Goal: Task Accomplishment & Management: Use online tool/utility

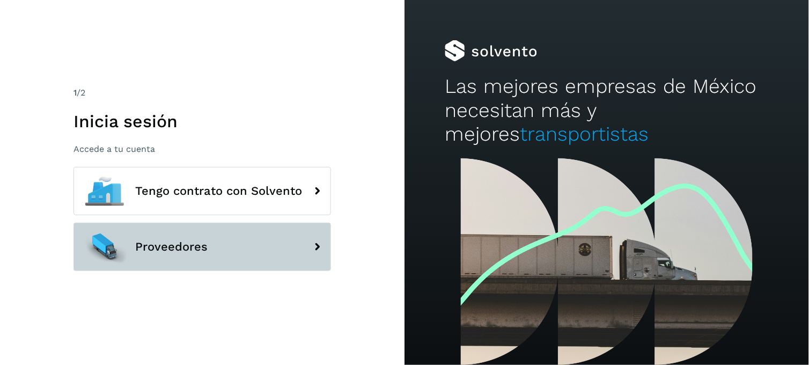
click at [195, 251] on span "Proveedores" at bounding box center [171, 246] width 72 height 13
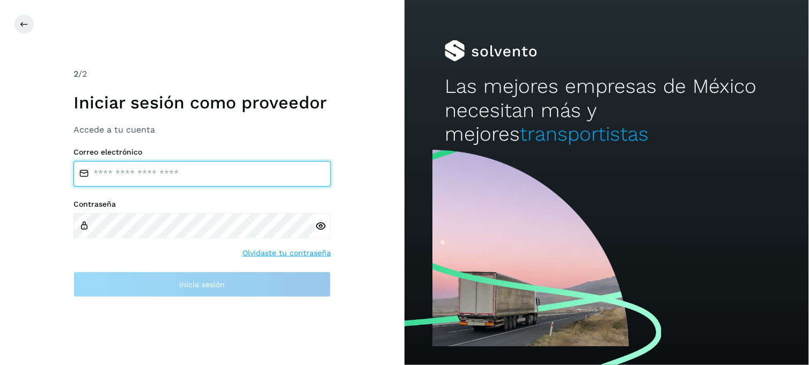
type input "**********"
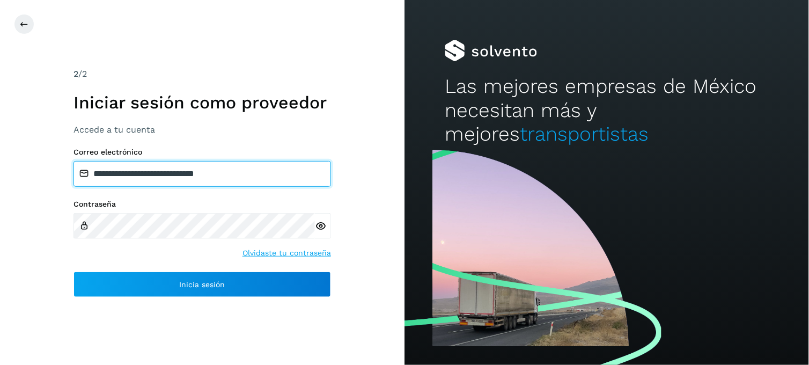
click at [187, 173] on input "**********" at bounding box center [203, 174] width 258 height 26
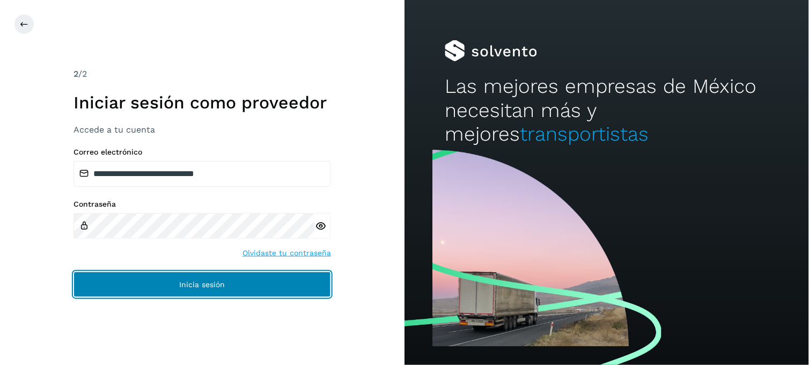
click at [180, 284] on span "Inicia sesión" at bounding box center [203, 285] width 46 height 8
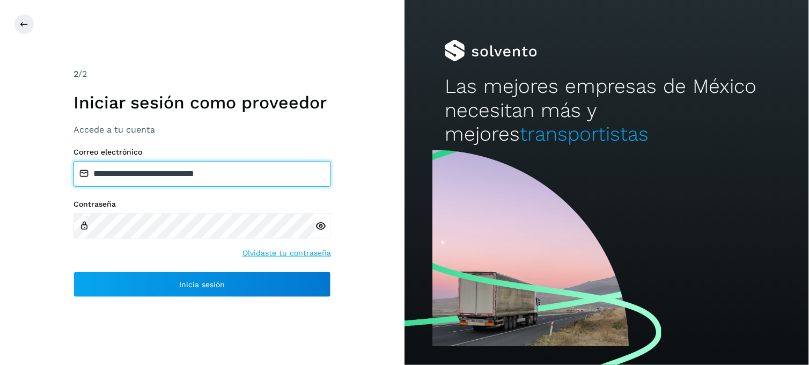
click at [152, 178] on input "**********" at bounding box center [203, 174] width 258 height 26
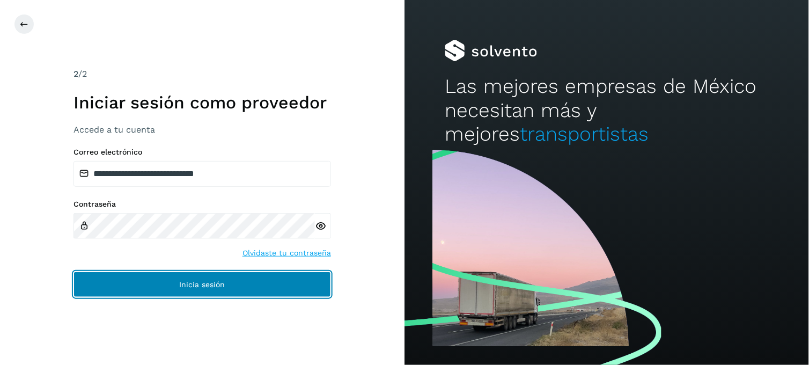
click at [169, 286] on button "Inicia sesión" at bounding box center [203, 285] width 258 height 26
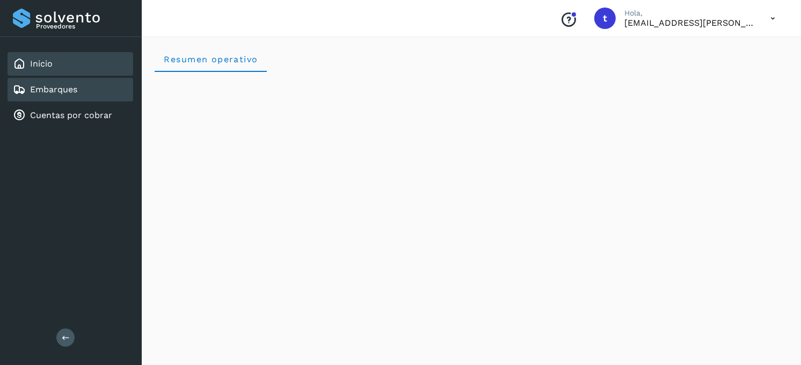
click at [65, 87] on link "Embarques" at bounding box center [53, 89] width 47 height 10
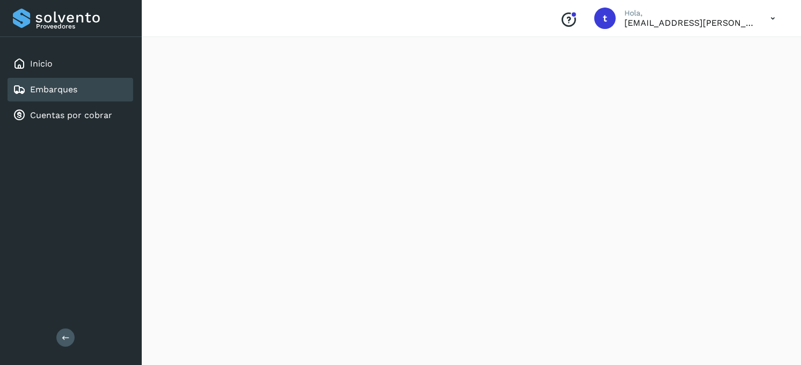
scroll to position [83, 0]
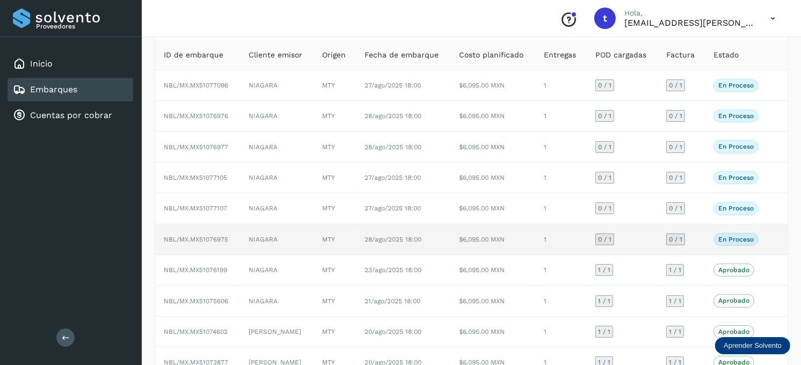
scroll to position [119, 0]
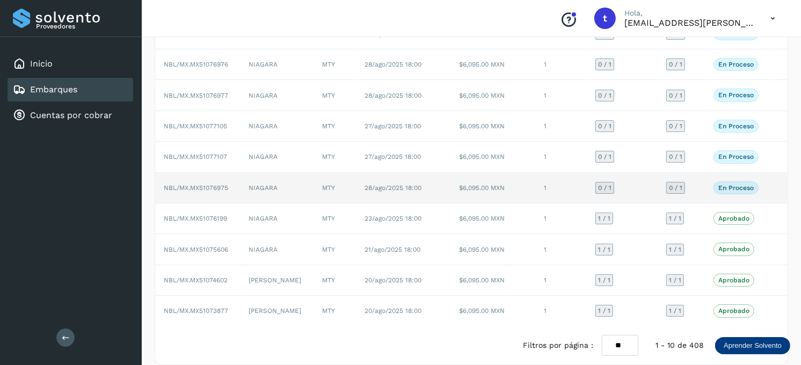
click at [537, 187] on td "1" at bounding box center [561, 188] width 52 height 31
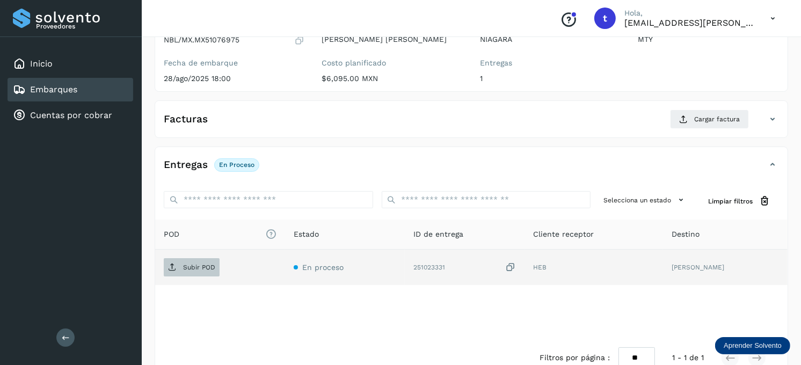
click at [195, 260] on span "Subir POD" at bounding box center [192, 267] width 56 height 17
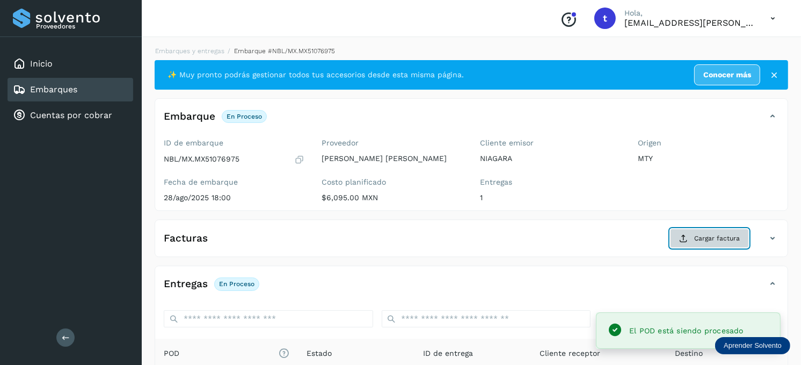
click at [700, 231] on button "Cargar factura" at bounding box center [709, 238] width 79 height 19
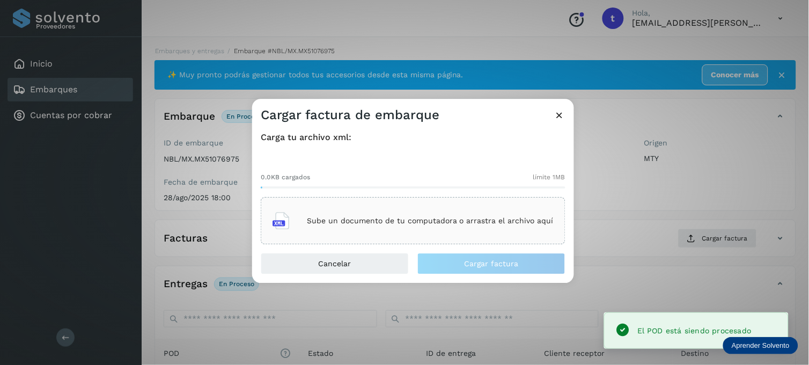
click at [441, 195] on div "0.0KB cargados límite 1MB Sube un documento de tu computadora o arrastra el arc…" at bounding box center [413, 200] width 305 height 89
click at [433, 206] on div "Sube un documento de tu computadora o arrastra el archivo aquí" at bounding box center [413, 221] width 305 height 47
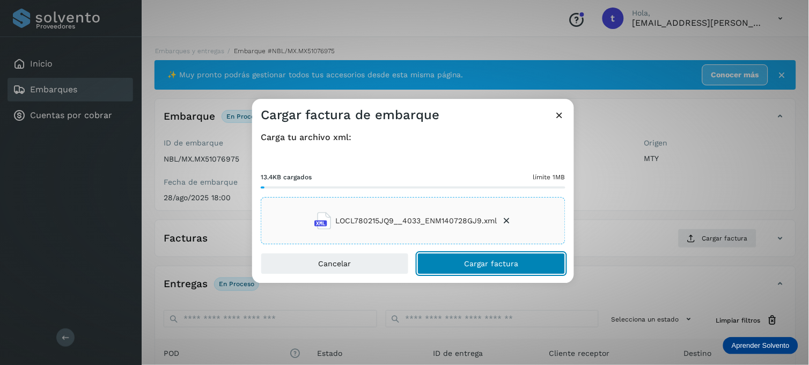
click at [468, 264] on span "Cargar factura" at bounding box center [492, 264] width 54 height 8
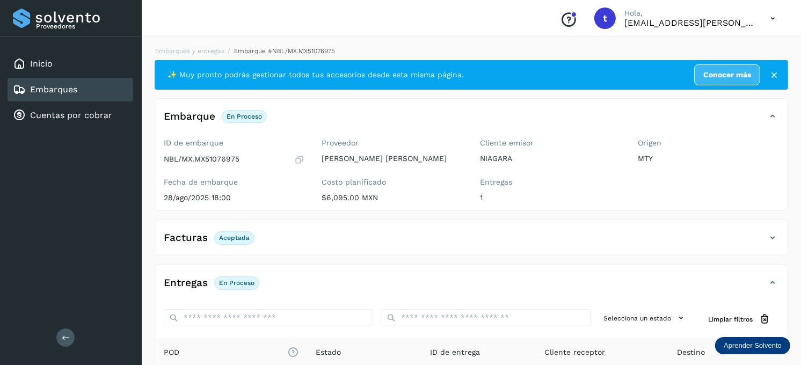
click at [93, 84] on div "Embarques" at bounding box center [71, 90] width 126 height 24
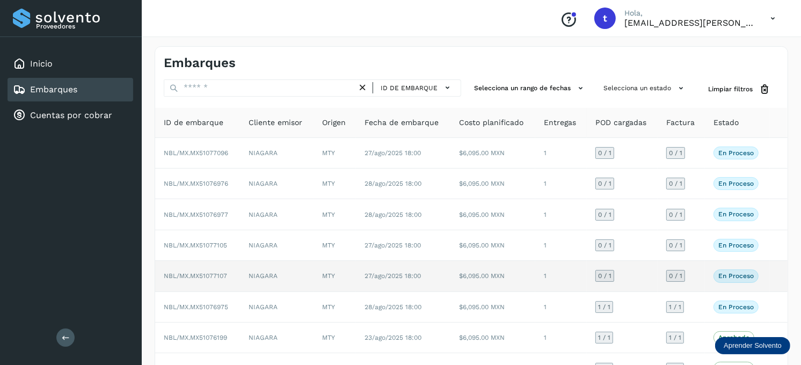
click at [288, 276] on td "NIAGARA" at bounding box center [277, 276] width 74 height 31
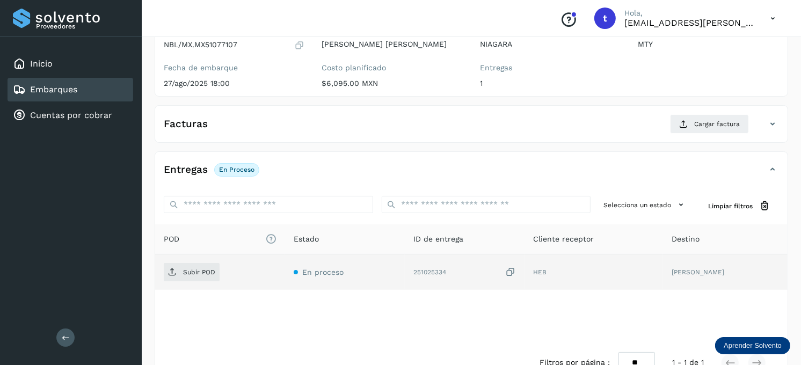
scroll to position [119, 0]
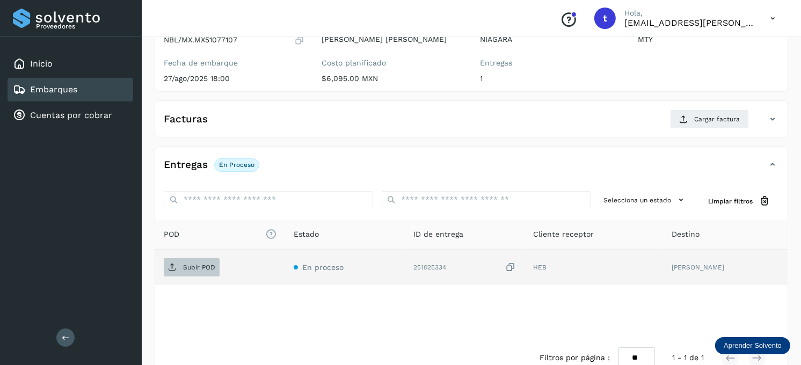
click at [212, 266] on p "Subir POD" at bounding box center [199, 268] width 32 height 8
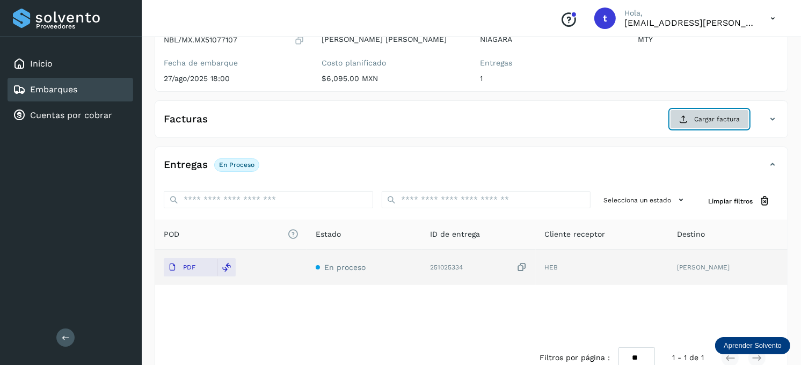
click at [720, 118] on span "Cargar factura" at bounding box center [717, 119] width 46 height 10
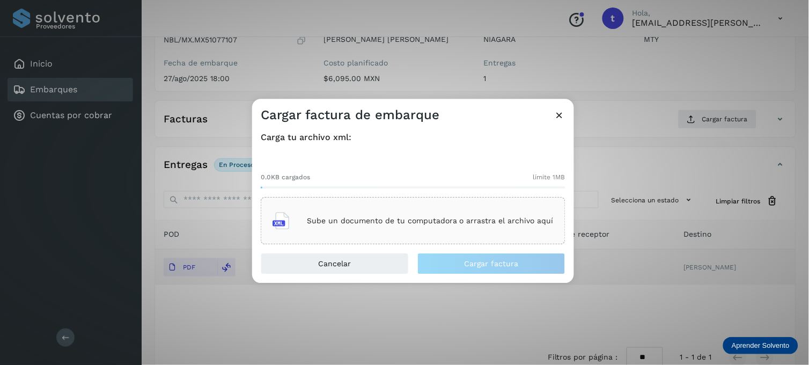
click at [342, 233] on div "Sube un documento de tu computadora o arrastra el archivo aquí" at bounding box center [413, 221] width 281 height 29
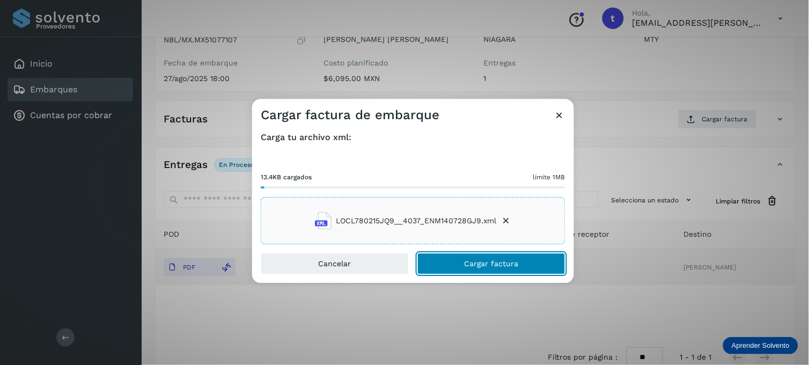
click at [464, 267] on button "Cargar factura" at bounding box center [492, 263] width 148 height 21
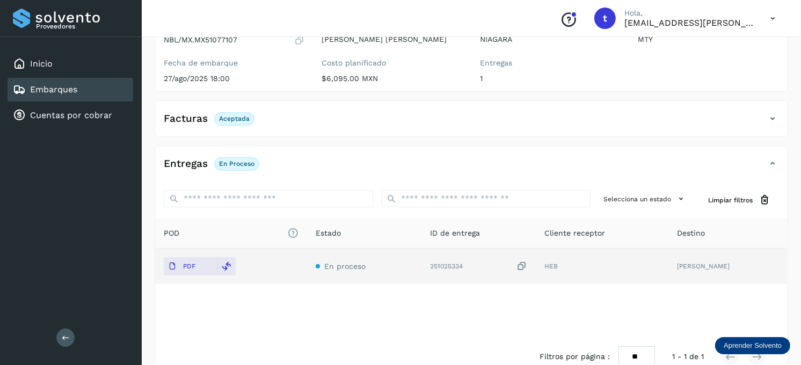
click at [95, 85] on div "Embarques" at bounding box center [71, 90] width 126 height 24
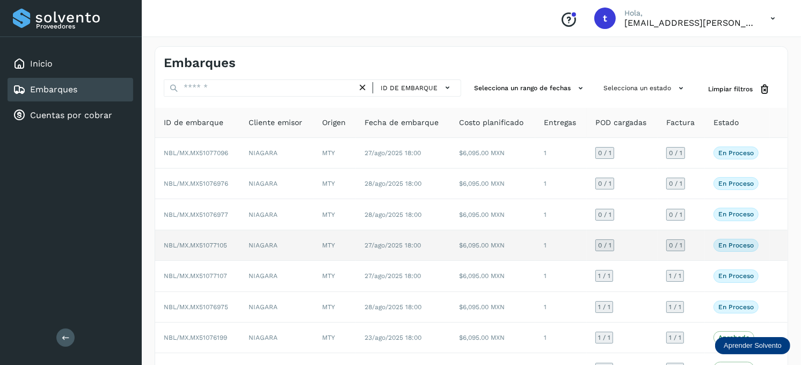
click at [286, 248] on td "NIAGARA" at bounding box center [277, 245] width 74 height 31
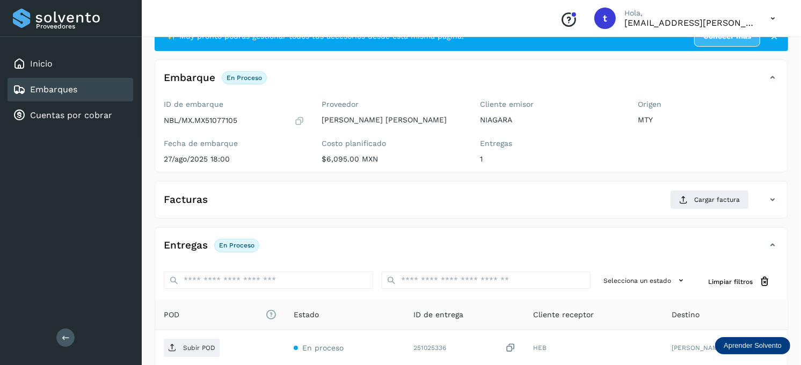
scroll to position [60, 0]
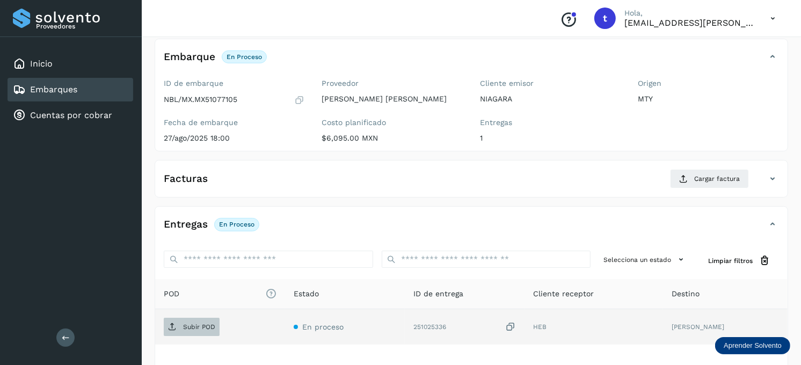
click at [208, 326] on p "Subir POD" at bounding box center [199, 327] width 32 height 8
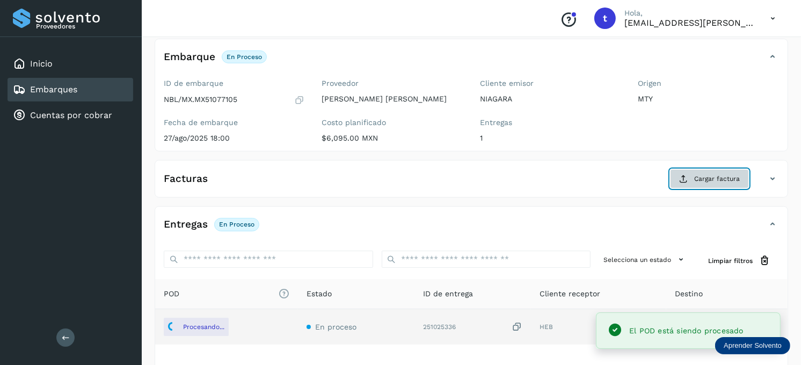
click at [707, 174] on button "Cargar factura" at bounding box center [709, 178] width 79 height 19
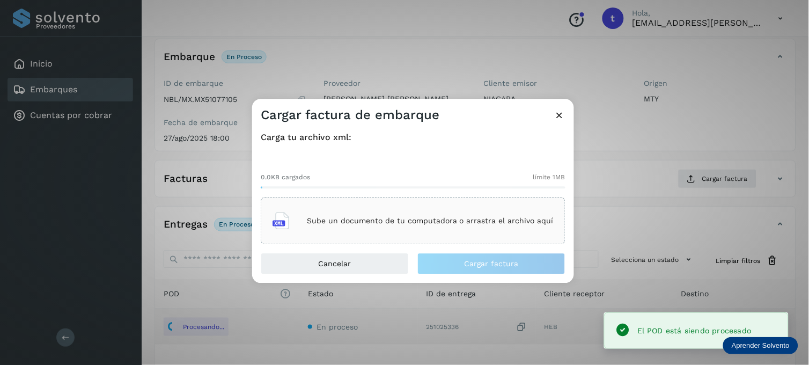
click at [421, 216] on p "Sube un documento de tu computadora o arrastra el archivo aquí" at bounding box center [430, 220] width 247 height 9
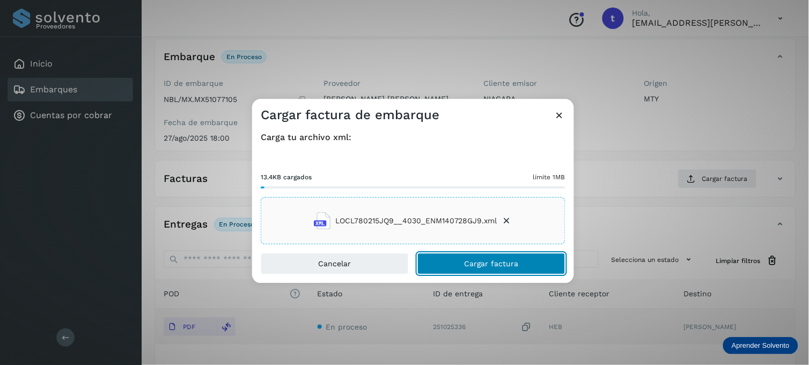
click at [478, 264] on span "Cargar factura" at bounding box center [492, 264] width 54 height 8
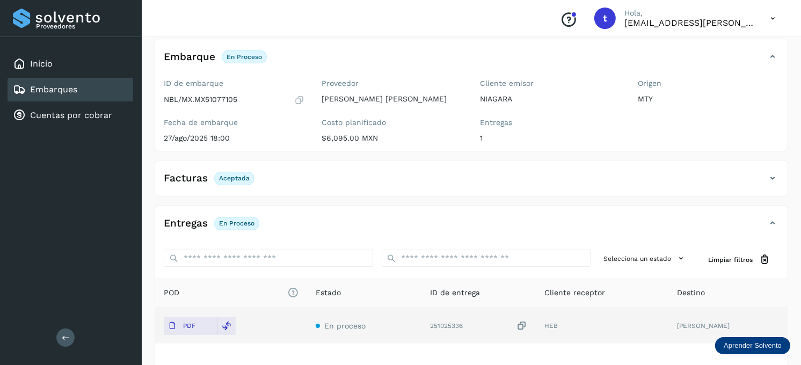
click at [82, 90] on div "Embarques" at bounding box center [71, 90] width 126 height 24
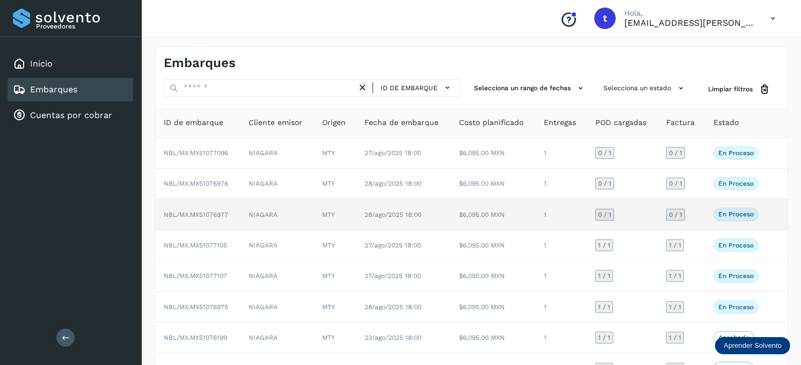
click at [359, 217] on td "28/ago/2025 18:00" at bounding box center [403, 214] width 95 height 31
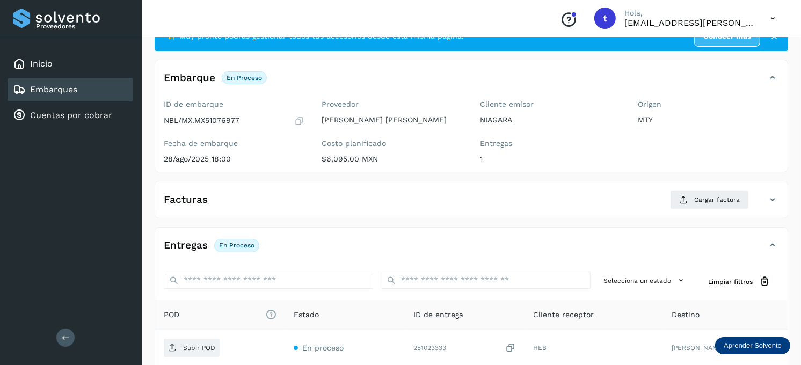
scroll to position [60, 0]
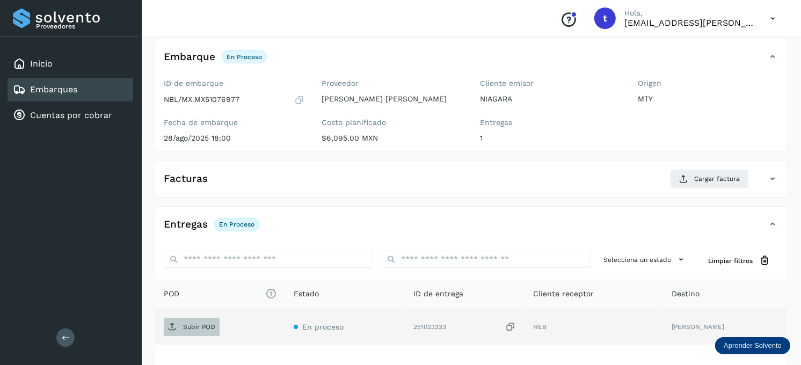
click at [202, 323] on span "Subir POD" at bounding box center [192, 326] width 56 height 17
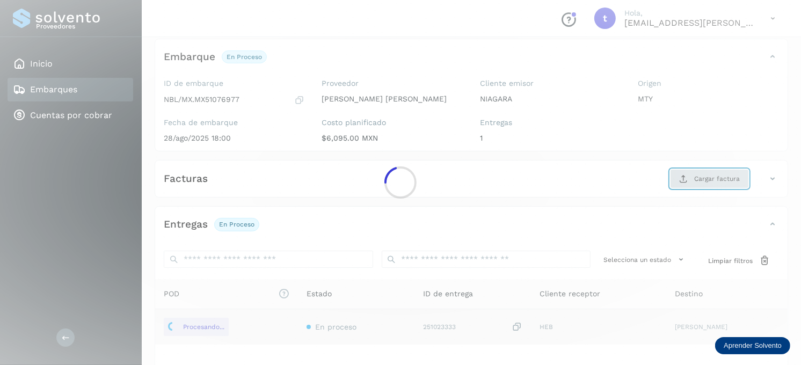
click at [699, 173] on main "Proveedores Inicio Embarques Cuentas por cobrar Salir Conoce nuestros beneficio…" at bounding box center [400, 194] width 801 height 509
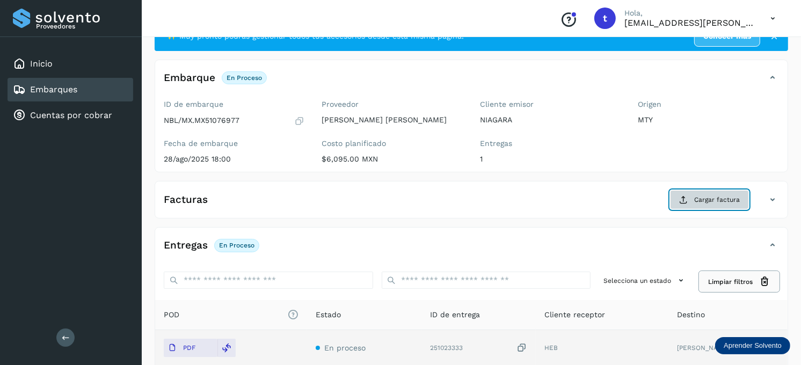
scroll to position [25, 0]
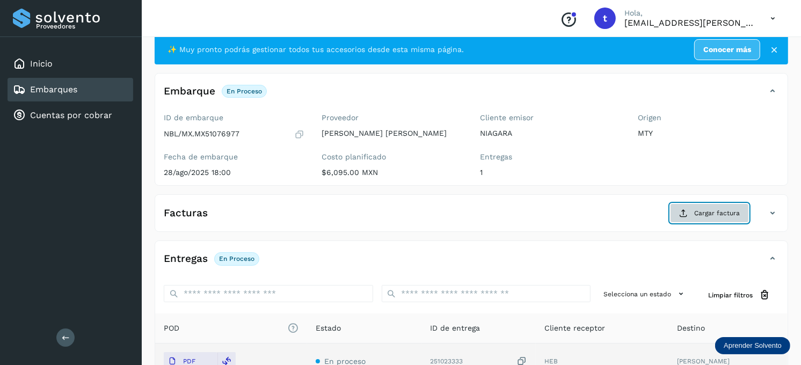
click at [709, 212] on span "Cargar factura" at bounding box center [717, 213] width 46 height 10
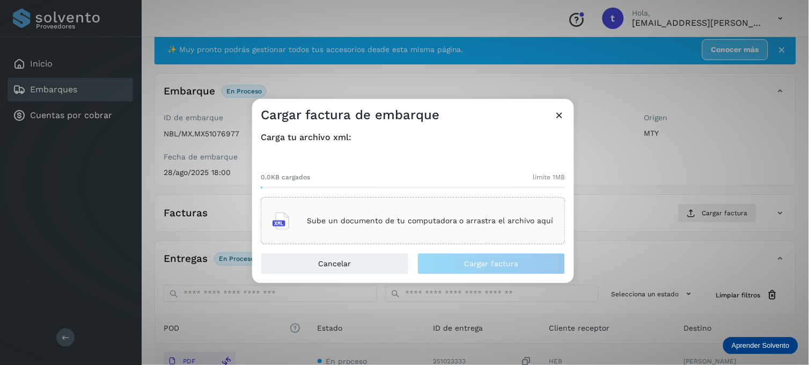
click at [451, 221] on p "Sube un documento de tu computadora o arrastra el archivo aquí" at bounding box center [430, 220] width 247 height 9
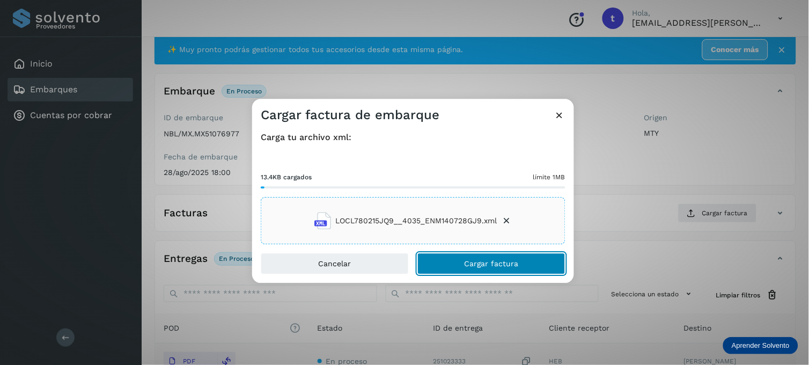
click at [455, 261] on button "Cargar factura" at bounding box center [492, 263] width 148 height 21
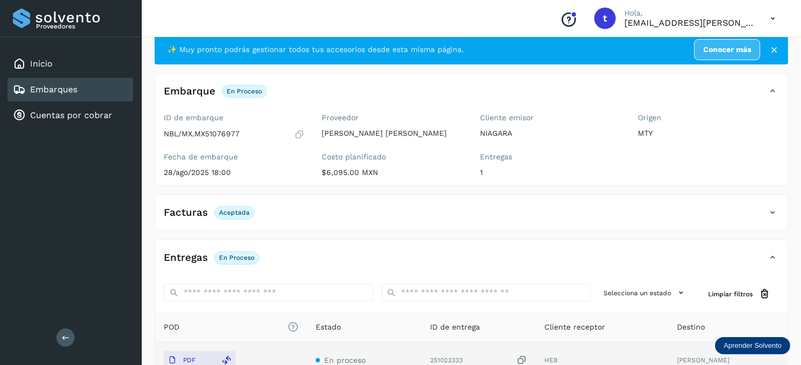
click at [44, 87] on link "Embarques" at bounding box center [53, 89] width 47 height 10
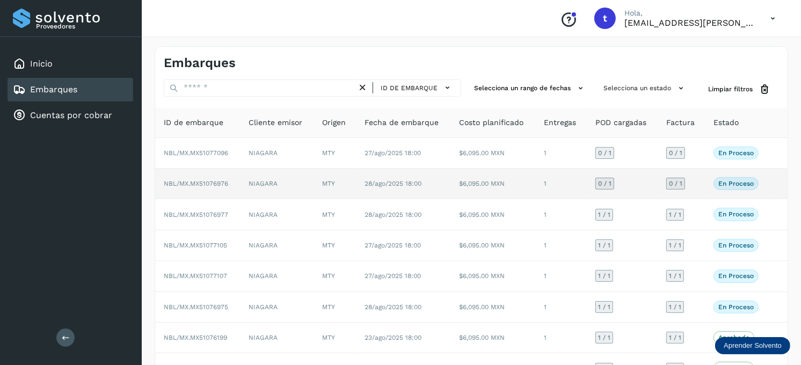
click at [425, 185] on td "28/ago/2025 18:00" at bounding box center [403, 184] width 95 height 31
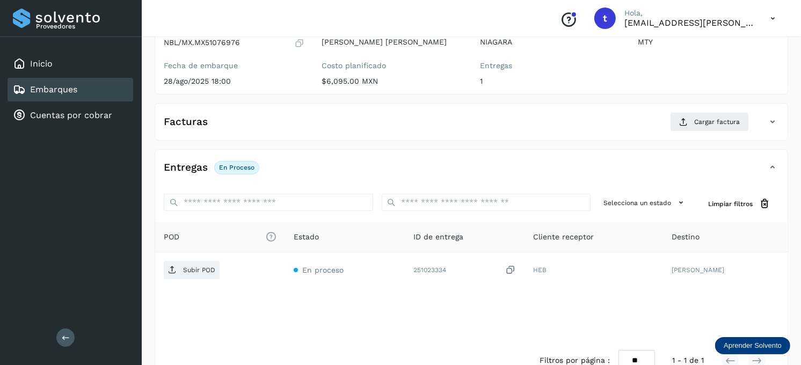
scroll to position [119, 0]
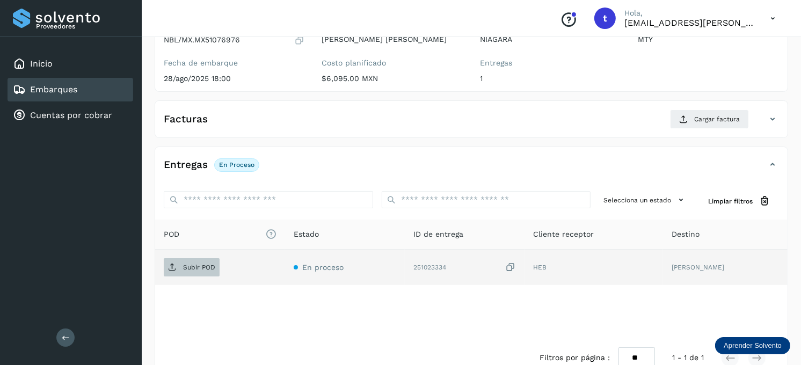
click at [196, 267] on p "Subir POD" at bounding box center [199, 268] width 32 height 8
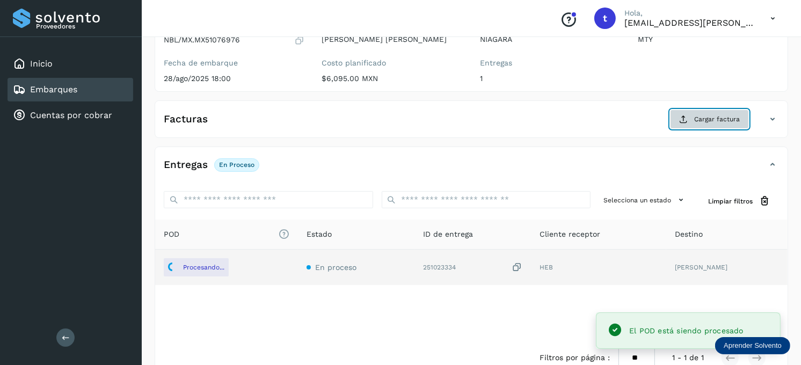
click at [731, 120] on span "Cargar factura" at bounding box center [717, 119] width 46 height 10
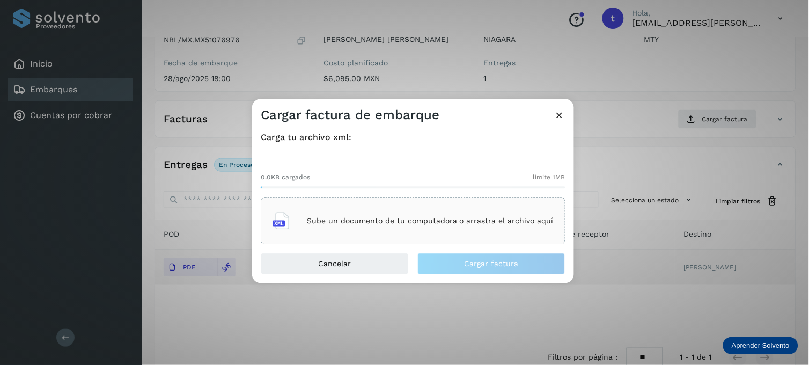
click at [356, 221] on p "Sube un documento de tu computadora o arrastra el archivo aquí" at bounding box center [430, 220] width 247 height 9
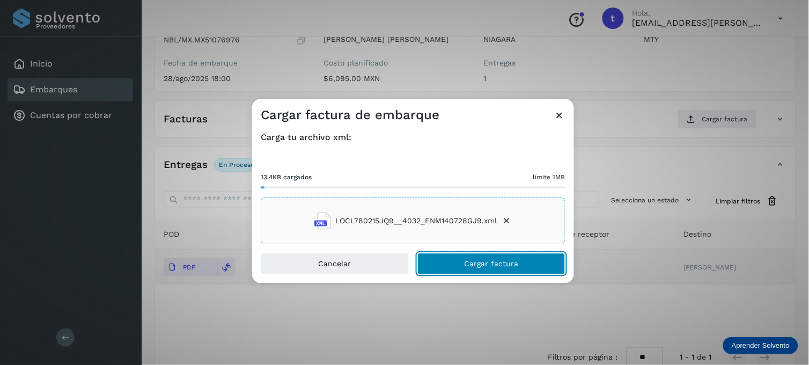
click at [437, 264] on button "Cargar factura" at bounding box center [492, 263] width 148 height 21
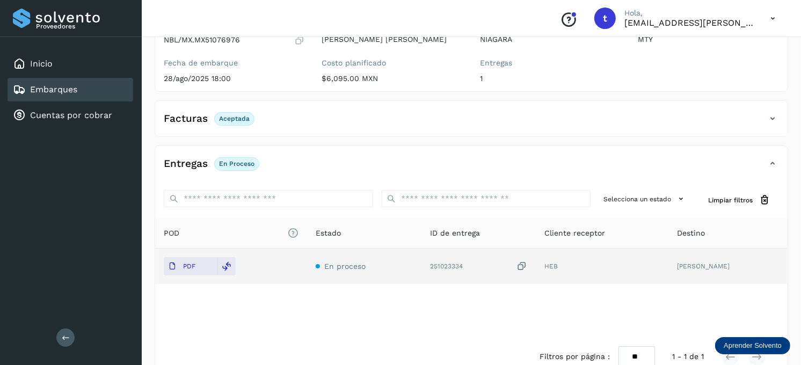
click at [74, 83] on div "Embarques" at bounding box center [45, 89] width 64 height 13
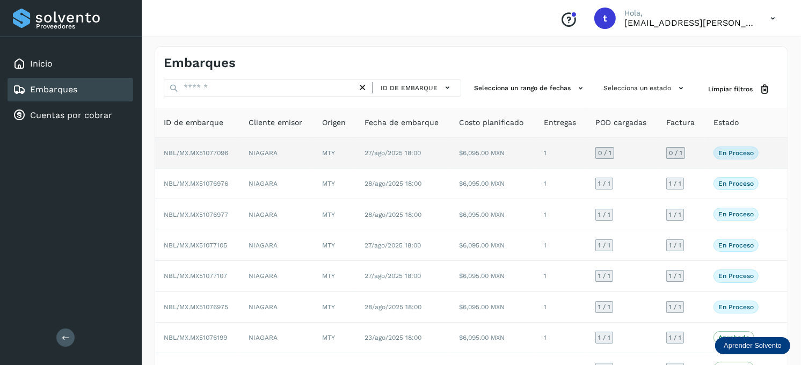
click at [309, 153] on td "NIAGARA" at bounding box center [277, 153] width 74 height 31
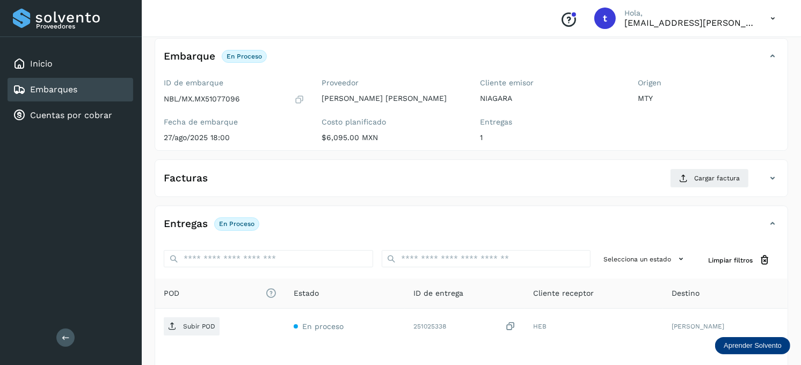
scroll to position [145, 0]
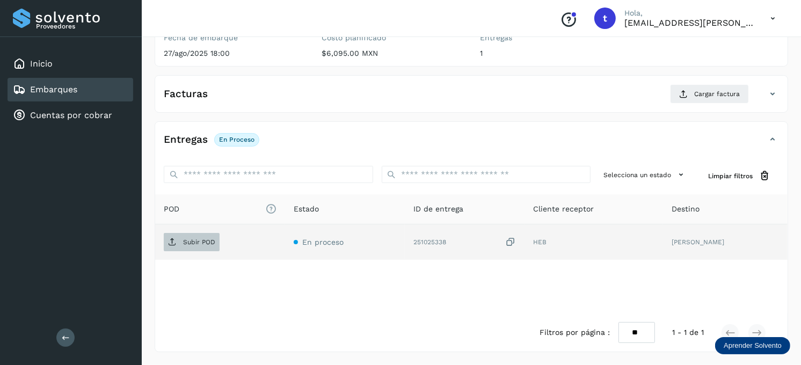
click at [186, 248] on span "Subir POD" at bounding box center [192, 241] width 56 height 17
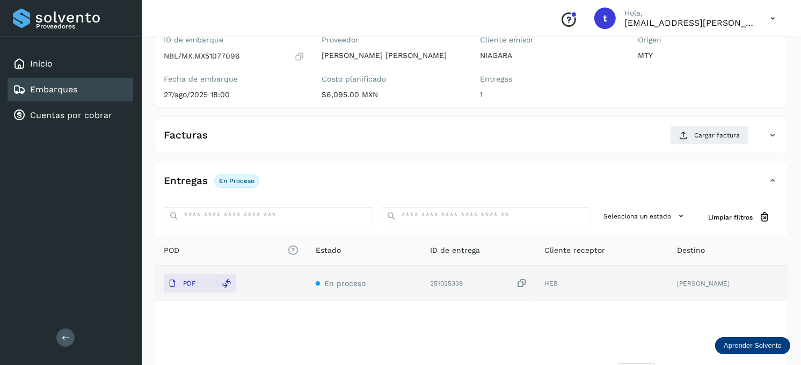
scroll to position [85, 0]
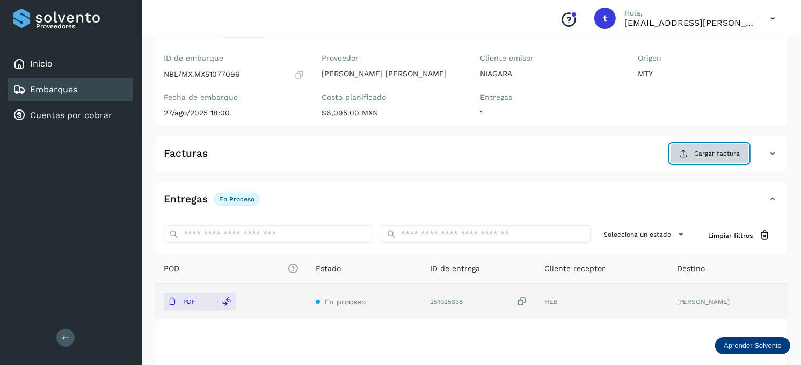
click at [726, 150] on span "Cargar factura" at bounding box center [717, 154] width 46 height 10
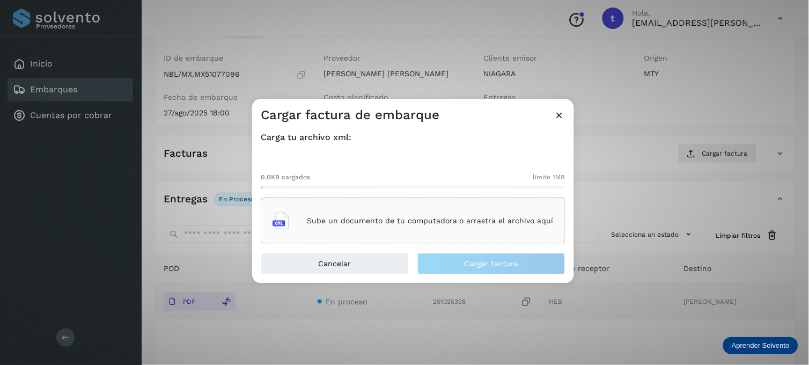
click at [333, 218] on p "Sube un documento de tu computadora o arrastra el archivo aquí" at bounding box center [430, 220] width 247 height 9
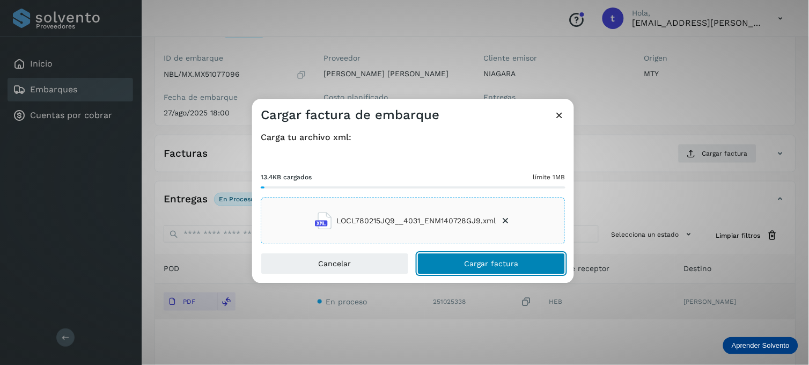
click at [469, 260] on span "Cargar factura" at bounding box center [492, 264] width 54 height 8
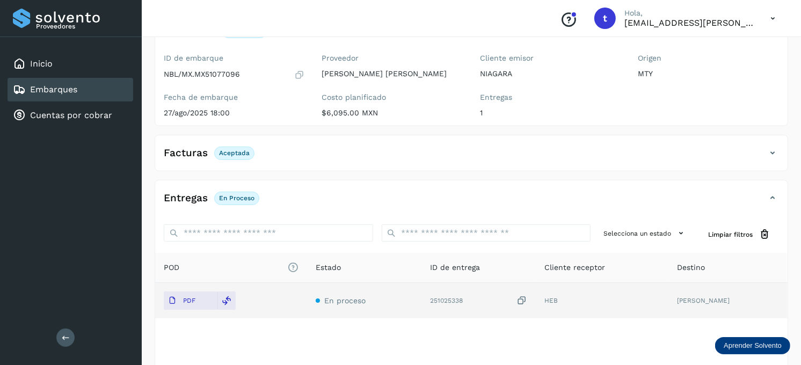
click at [84, 93] on div "Embarques" at bounding box center [71, 90] width 126 height 24
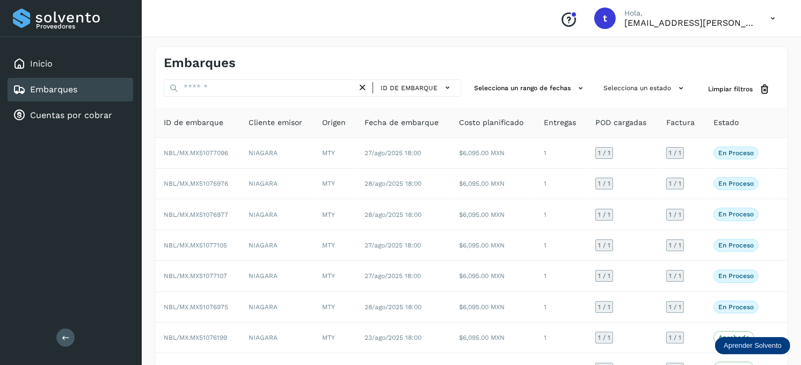
click at [100, 86] on div "Embarques" at bounding box center [71, 90] width 126 height 24
